Goal: Check status: Check status

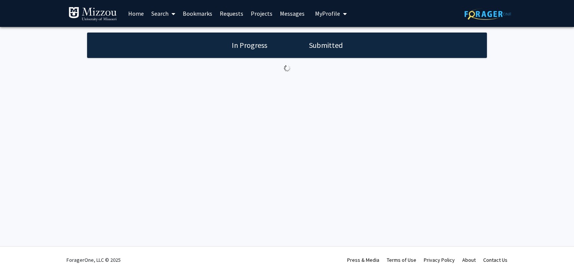
click at [233, 11] on link "Requests" at bounding box center [231, 13] width 31 height 26
click at [233, 13] on link "Requests" at bounding box center [231, 13] width 31 height 26
click at [245, 47] on h1 "In Progress" at bounding box center [249, 45] width 40 height 10
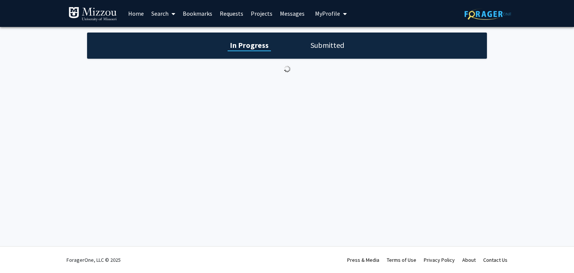
click at [245, 47] on h1 "In Progress" at bounding box center [249, 45] width 43 height 10
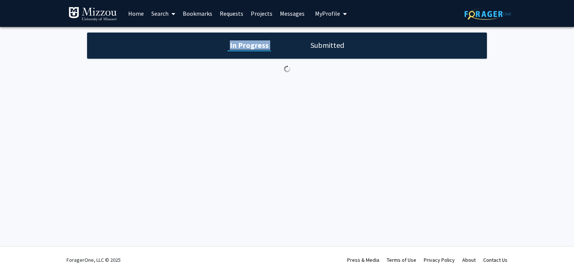
click at [245, 47] on h1 "In Progress" at bounding box center [249, 45] width 43 height 10
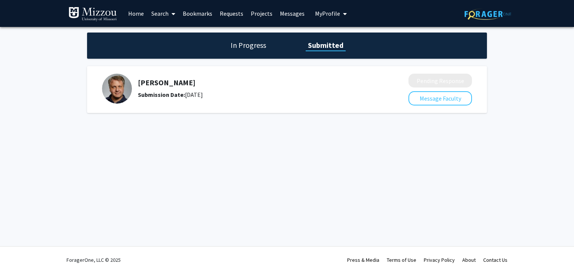
click at [320, 124] on div "In Progress Submitted [PERSON_NAME] Submission Date: [DATE] Pending Response Me…" at bounding box center [287, 80] width 574 height 107
